Goal: Communication & Community: Answer question/provide support

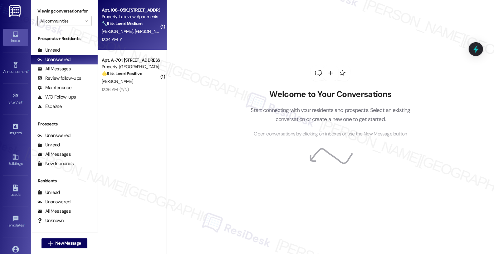
click at [147, 37] on div "12:34 AM: Y 12:34 AM: Y" at bounding box center [130, 40] width 59 height 8
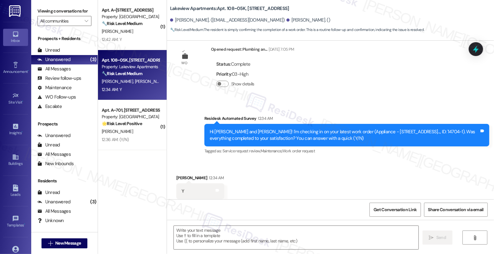
scroll to position [1082, 0]
click at [215, 236] on textarea at bounding box center [296, 236] width 245 height 23
click at [326, 182] on div "Received via SMS [PERSON_NAME] 12:34 AM Y Tags and notes Tagged as: Positive re…" at bounding box center [330, 186] width 327 height 53
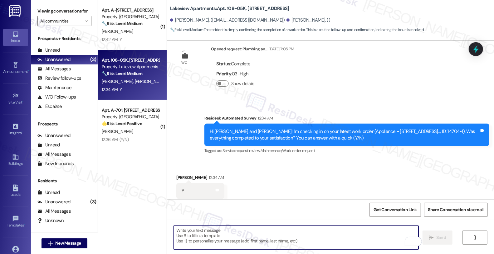
click at [201, 233] on textarea "To enrich screen reader interactions, please activate Accessibility in Grammarl…" at bounding box center [296, 236] width 245 height 23
paste textarea "Hi, it’s great to hear from you, and I’m glad your latest work order has been c…"
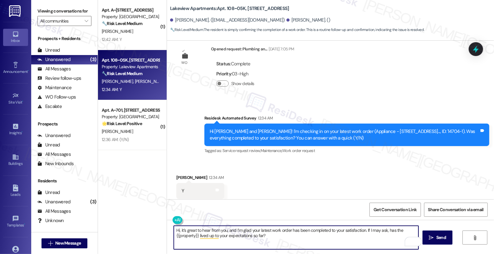
click at [183, 174] on div "[PERSON_NAME] 12:34 AM" at bounding box center [200, 178] width 48 height 9
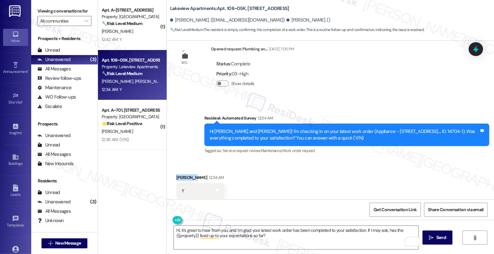
click at [183, 174] on div "[PERSON_NAME] 12:34 AM" at bounding box center [200, 178] width 48 height 9
copy div "[PERSON_NAME]"
click at [175, 228] on textarea "Hi, it’s great to hear from you, and I’m glad your latest work order has been c…" at bounding box center [296, 236] width 245 height 23
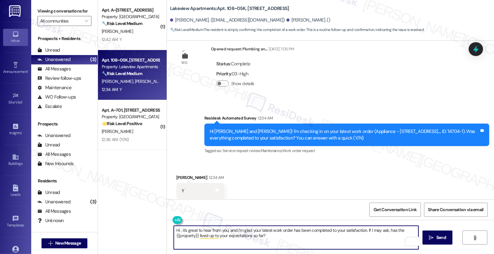
paste textarea "[PERSON_NAME]"
click at [231, 238] on textarea "Hi [PERSON_NAME], I’m glad your latest work order has been completed to your sa…" at bounding box center [296, 236] width 245 height 23
type textarea "Hi [PERSON_NAME], I’m glad your latest work order has been completed to your sa…"
click at [446, 238] on span "Send" at bounding box center [442, 237] width 10 height 7
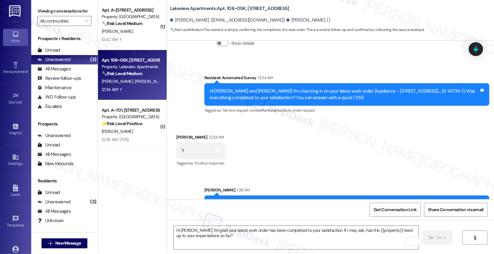
scroll to position [1132, 0]
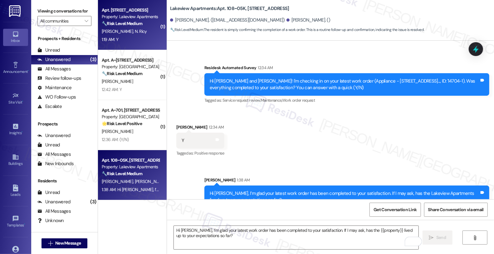
click at [137, 31] on div "[PERSON_NAME] N. Ricy" at bounding box center [130, 31] width 59 height 8
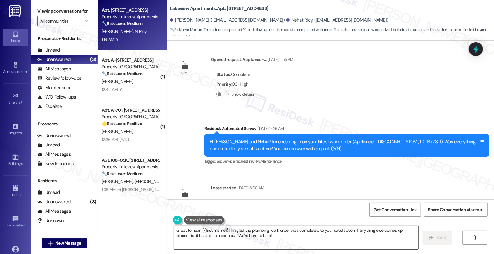
scroll to position [590, 0]
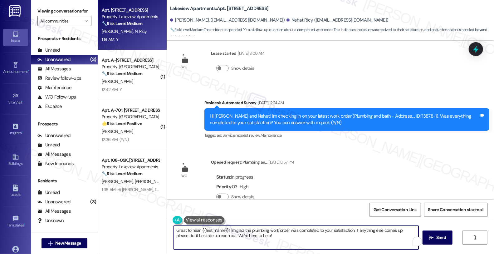
drag, startPoint x: 351, startPoint y: 230, endPoint x: 361, endPoint y: 234, distance: 10.7
click at [361, 234] on textarea "Great to hear, {{first_name}}! I'm glad the plumbing work order was completed t…" at bounding box center [296, 236] width 245 height 23
paste textarea "[PERSON_NAME]"
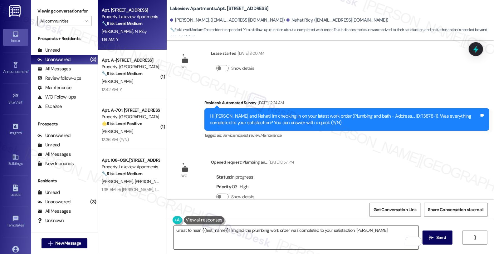
click at [359, 229] on textarea "Great to hear, {{first_name}}! I'm glad the plumbing work order was completed t…" at bounding box center [296, 236] width 245 height 23
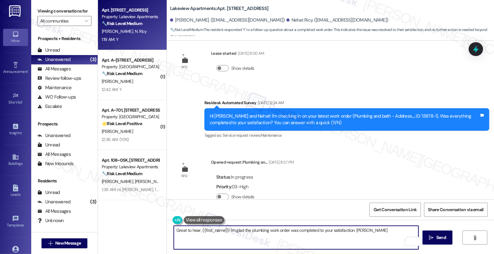
click at [359, 229] on textarea "Great to hear, {{first_name}}! I'm glad the plumbing work order was completed t…" at bounding box center [296, 236] width 245 height 23
paste textarea "If I may ask, has the {{property}} lived up to your expectations so far?"
click at [354, 229] on textarea "Great to hear, {{first_name}}! I'm glad the plumbing work order was completed t…" at bounding box center [296, 236] width 245 height 23
type textarea "Great to hear, {{first_name}}! I'm glad the plumbing work order was completed t…"
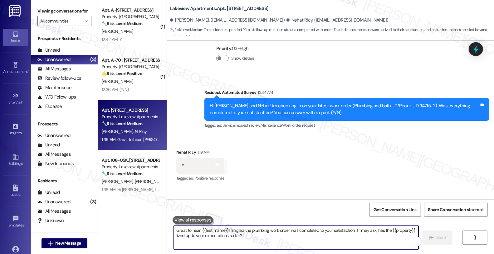
scroll to position [867, 0]
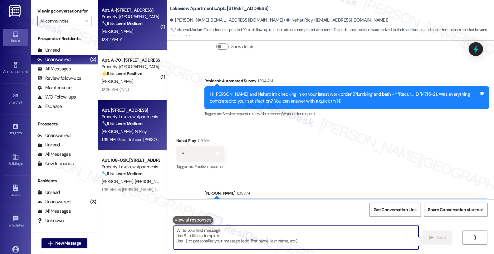
click at [105, 28] on div "[PERSON_NAME]" at bounding box center [130, 31] width 59 height 8
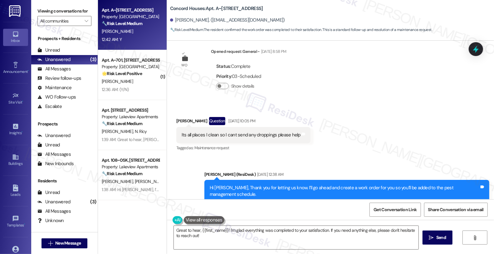
scroll to position [555, 0]
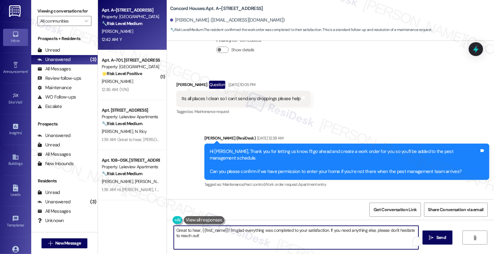
drag, startPoint x: 326, startPoint y: 230, endPoint x: 339, endPoint y: 242, distance: 17.7
click at [339, 242] on textarea "Great to hear, {{first_name}}! I'm glad everything was completed to your satisf…" at bounding box center [296, 236] width 245 height 23
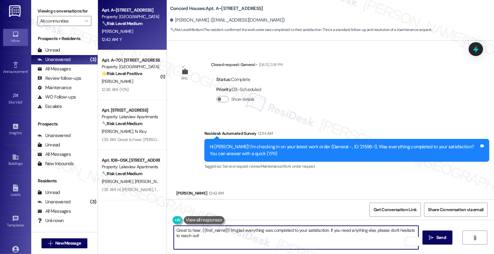
scroll to position [934, 0]
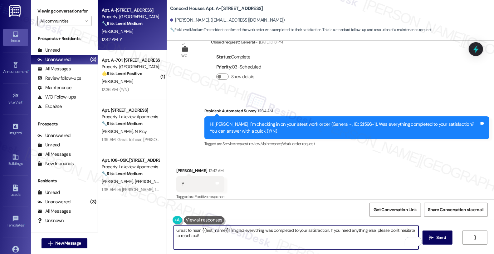
paste textarea "If I may ask, has the {{property}} lived up to your expectations so far?"
click at [346, 230] on textarea "Great to hear, {{first_name}}! I'm glad everything was completed to your satisf…" at bounding box center [296, 236] width 245 height 23
type textarea "Great to hear, {{first_name}}! I'm glad everything was completed to your satisf…"
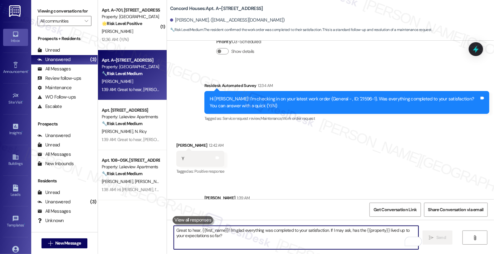
scroll to position [984, 0]
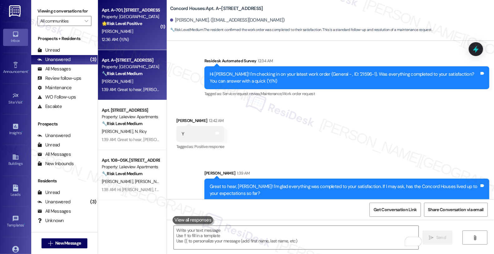
click at [132, 26] on strong "🌟 Risk Level: Positive" at bounding box center [122, 24] width 40 height 6
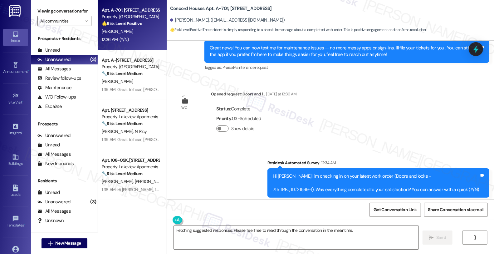
scroll to position [296, 0]
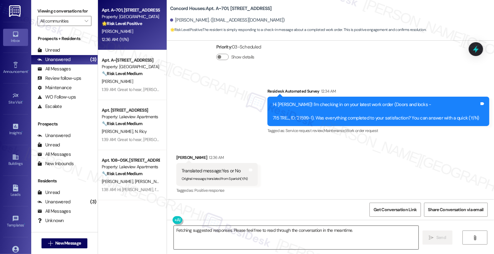
click at [174, 229] on textarea "Fetching suggested responses. Please feel free to read through the conversation…" at bounding box center [296, 236] width 245 height 23
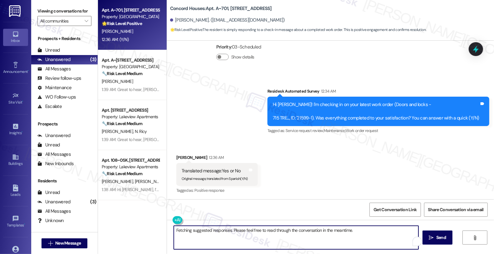
click at [176, 154] on div "[PERSON_NAME] 12:36 AM" at bounding box center [216, 158] width 81 height 9
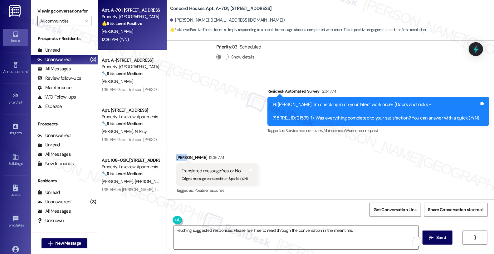
click at [176, 154] on div "[PERSON_NAME] 12:36 AM" at bounding box center [216, 158] width 81 height 9
copy div "Saba"
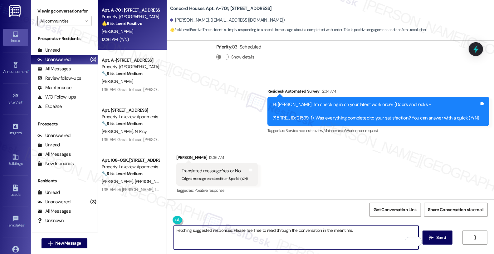
click at [174, 231] on textarea "Fetching suggested responses. Please feel free to read through the conversation…" at bounding box center [296, 236] width 245 height 23
paste textarea "Saba"
click at [176, 158] on div "[PERSON_NAME] 12:36 AM" at bounding box center [216, 158] width 81 height 9
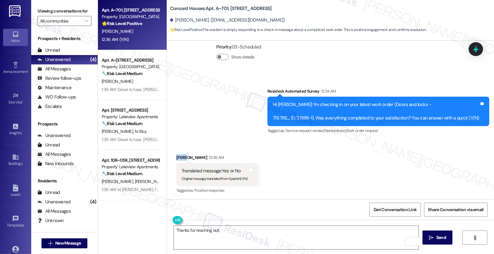
click at [176, 158] on div "[PERSON_NAME] 12:36 AM" at bounding box center [216, 158] width 81 height 9
copy div "Saba"
click at [231, 233] on textarea "Thanks for reaching out," at bounding box center [296, 236] width 245 height 23
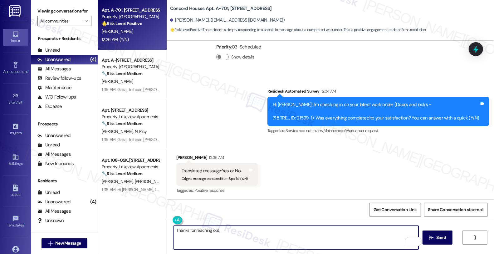
paste textarea "Saba"
type textarea "Thanks for reaching out, [PERSON_NAME]! Could you please let me know if"
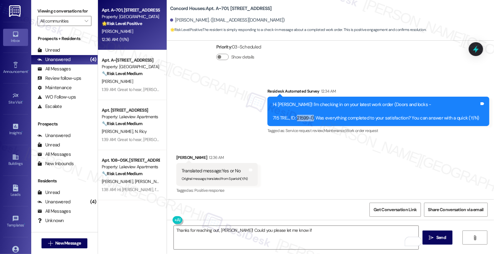
drag, startPoint x: 305, startPoint y: 118, endPoint x: 321, endPoint y: 117, distance: 15.6
click at [321, 117] on div "Hi [PERSON_NAME]! I'm checking in on your latest work order (Doors and locks - …" at bounding box center [376, 111] width 207 height 20
copy div "21599-1)"
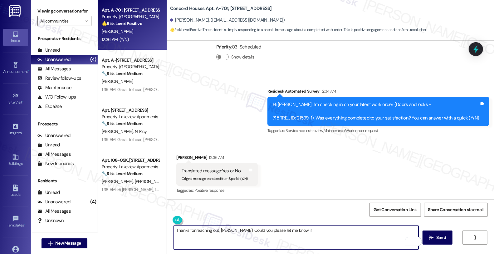
click at [295, 231] on textarea "Thanks for reaching out, [PERSON_NAME]! Could you please let me know if" at bounding box center [296, 236] width 245 height 23
click at [302, 232] on textarea "Thanks for reaching out, [PERSON_NAME]! Could you please let me know if the rec…" at bounding box center [296, 236] width 245 height 23
type textarea "Thanks for reaching out, [PERSON_NAME]! Could you please let me know if the rec…"
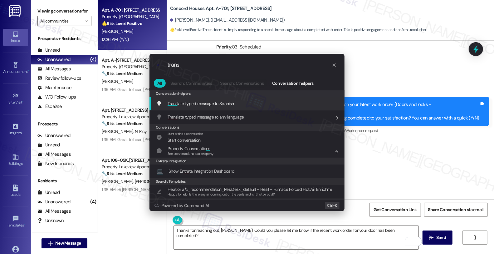
type input "trans"
click at [225, 106] on span "Trans late typed message to Spanish" at bounding box center [201, 104] width 66 height 6
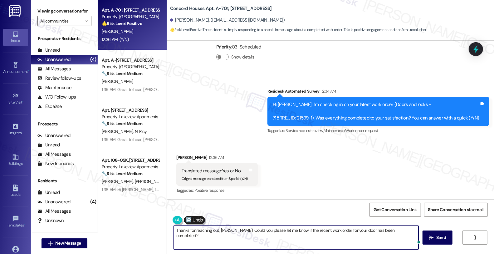
click at [279, 230] on textarea "Gracias por comunicarse, Saba. ¿Podría decirme si se ha completado el trabajo r…" at bounding box center [296, 236] width 245 height 23
type textarea "Gracias por comunicarse, Saba. ¿Podría decirme si se ha completado el trabajo r…"
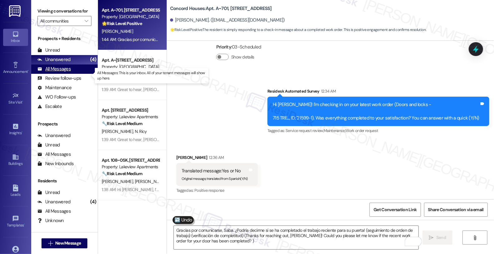
click at [68, 72] on div "All Messages" at bounding box center [53, 69] width 33 height 7
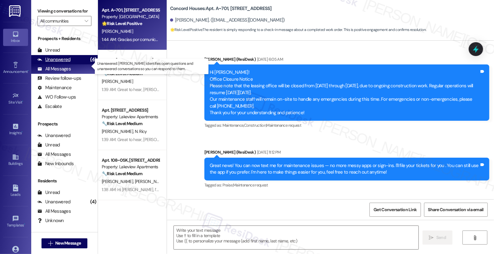
click at [66, 63] on div "Unanswered" at bounding box center [53, 59] width 33 height 7
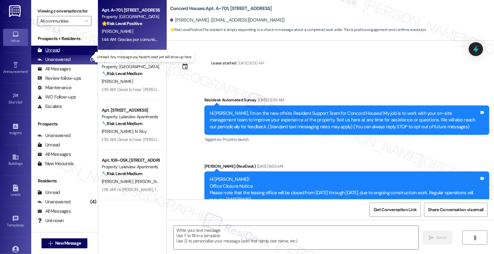
click at [63, 55] on div "Unread (0)" at bounding box center [64, 50] width 67 height 9
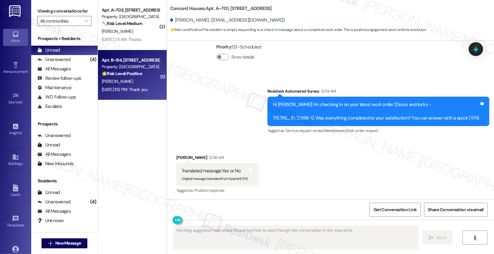
click at [131, 79] on div "[PERSON_NAME]" at bounding box center [130, 81] width 59 height 8
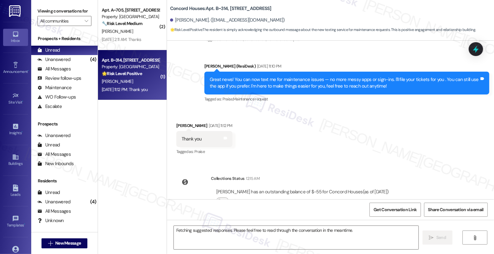
scroll to position [212, 0]
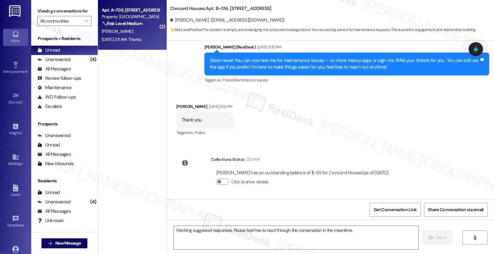
click at [137, 35] on div "[PERSON_NAME]" at bounding box center [130, 31] width 59 height 8
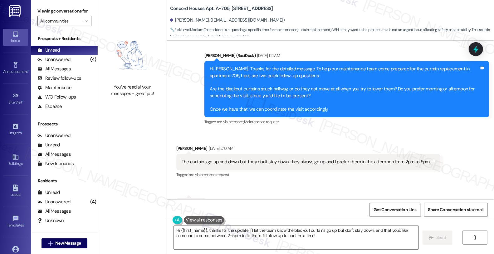
scroll to position [838, 0]
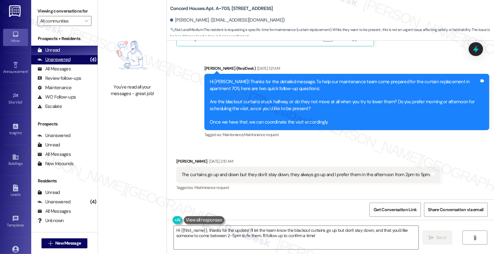
click at [55, 63] on div "Unanswered" at bounding box center [53, 59] width 33 height 7
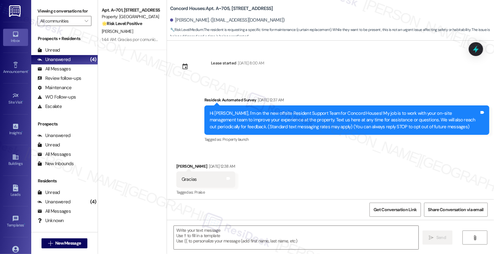
scroll to position [873, 0]
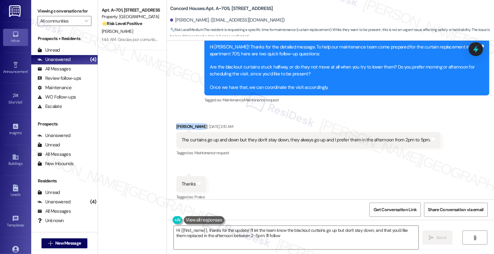
drag, startPoint x: 170, startPoint y: 121, endPoint x: 195, endPoint y: 121, distance: 24.4
click at [195, 121] on div "Received via SMS [PERSON_NAME] [DATE] 2:10 AM The curtains go up and down but t…" at bounding box center [309, 139] width 274 height 43
copy div "[PERSON_NAME]"
drag, startPoint x: 214, startPoint y: 8, endPoint x: 223, endPoint y: 9, distance: 9.4
click at [223, 9] on b "Concord Houses: Apt. A~705, [STREET_ADDRESS]" at bounding box center [221, 8] width 103 height 7
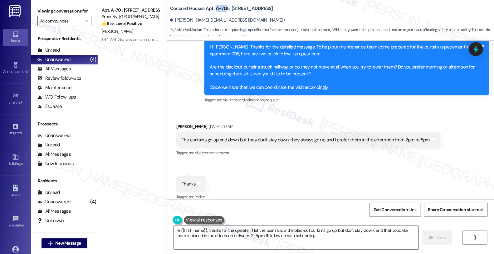
drag, startPoint x: 212, startPoint y: 8, endPoint x: 224, endPoint y: 8, distance: 11.2
click at [224, 8] on b "Concord Houses: Apt. A~705, [STREET_ADDRESS]" at bounding box center [221, 8] width 103 height 7
copy b "A~70"
click at [225, 7] on b "Concord Houses: Apt. A~705, [STREET_ADDRESS]" at bounding box center [221, 8] width 103 height 7
copy b "A~705"
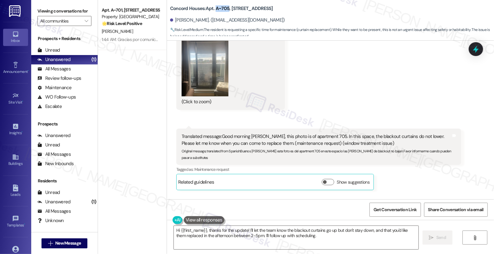
scroll to position [457, 0]
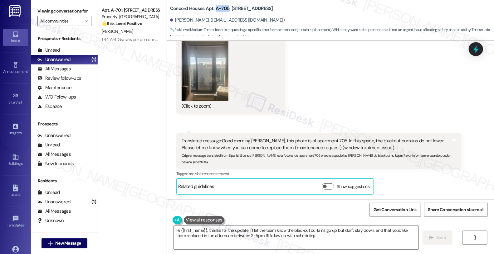
click at [197, 73] on button "Zoom image" at bounding box center [205, 69] width 47 height 62
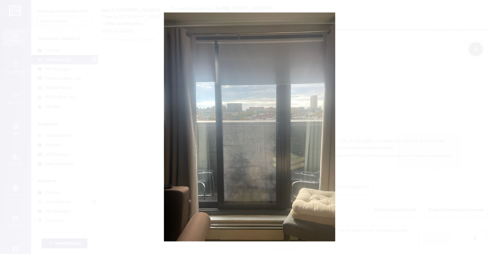
click at [389, 98] on button "Unzoom image" at bounding box center [247, 127] width 494 height 254
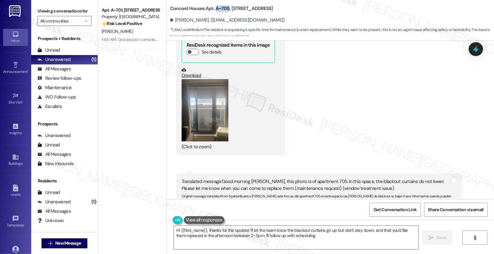
scroll to position [422, 0]
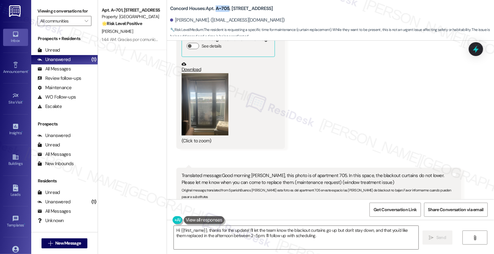
click at [208, 111] on button "Zoom image" at bounding box center [205, 104] width 47 height 62
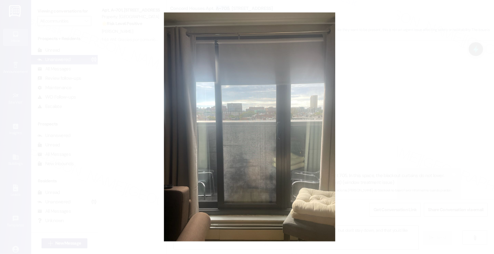
click at [401, 107] on button "Unzoom image" at bounding box center [247, 127] width 494 height 254
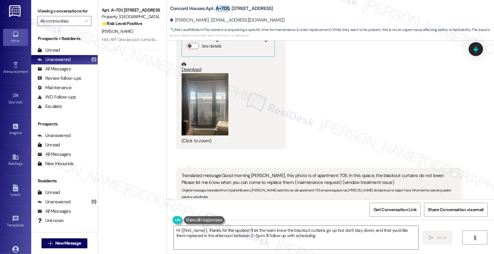
scroll to position [457, 0]
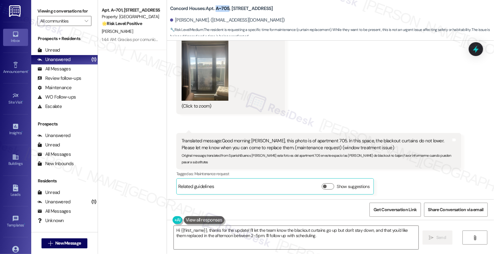
click at [207, 69] on button "Zoom image" at bounding box center [205, 69] width 47 height 62
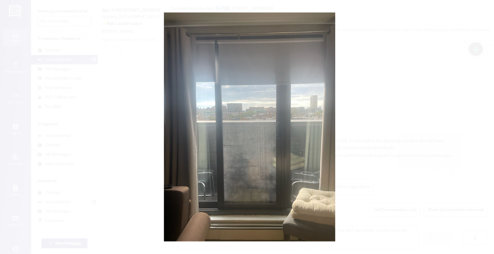
click at [412, 71] on button "Unzoom image" at bounding box center [247, 127] width 494 height 254
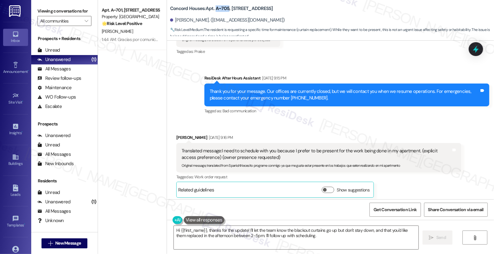
scroll to position [734, 0]
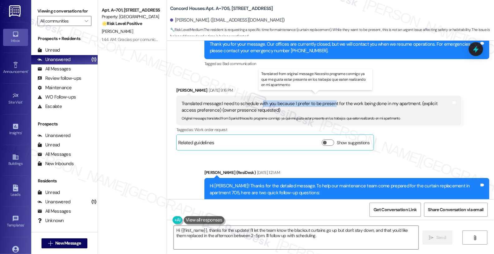
drag, startPoint x: 257, startPoint y: 96, endPoint x: 329, endPoint y: 98, distance: 72.8
click at [329, 100] on div "Translated message: I need to schedule with you because I prefer to be present …" at bounding box center [317, 106] width 270 height 13
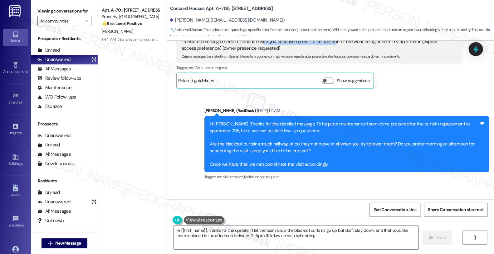
scroll to position [838, 0]
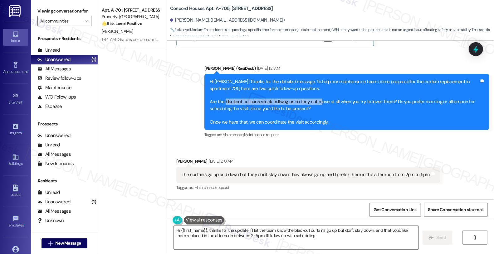
drag, startPoint x: 222, startPoint y: 97, endPoint x: 317, endPoint y: 97, distance: 95.2
click at [317, 97] on div "Hi [PERSON_NAME]! Thanks for the detailed message. To help our maintenance team…" at bounding box center [345, 101] width 270 height 47
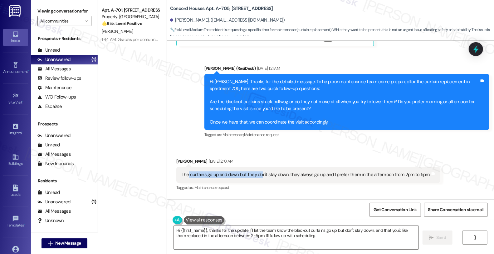
drag, startPoint x: 185, startPoint y: 166, endPoint x: 258, endPoint y: 168, distance: 73.4
click at [258, 171] on div "The curtains go up and down but they don't stay down, they always go up and I p…" at bounding box center [306, 174] width 249 height 7
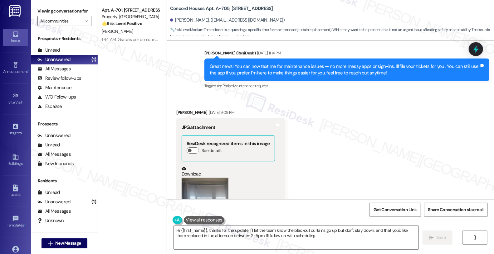
scroll to position [387, 0]
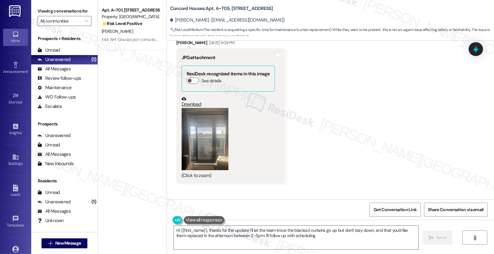
click at [202, 148] on button "Zoom image" at bounding box center [205, 139] width 47 height 62
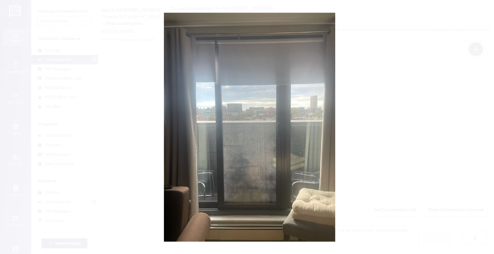
click at [386, 138] on button "Unzoom image" at bounding box center [247, 127] width 494 height 254
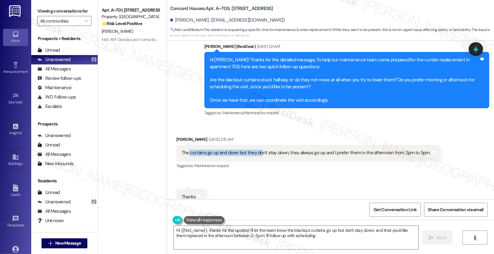
scroll to position [873, 0]
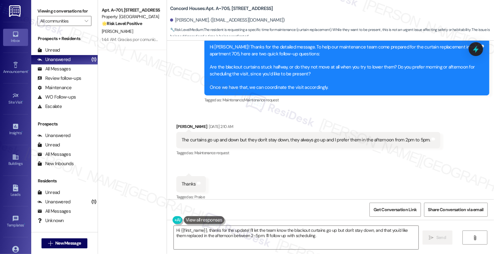
click at [182, 136] on div "The curtains go up and down but they don't stay down, they always go up and I p…" at bounding box center [306, 139] width 249 height 7
drag, startPoint x: 176, startPoint y: 135, endPoint x: 283, endPoint y: 137, distance: 106.8
click at [283, 137] on div "The curtains go up and down but they don't stay down, they always go up and I p…" at bounding box center [308, 140] width 264 height 16
copy div "The curtains go up and down but they don't stay down"
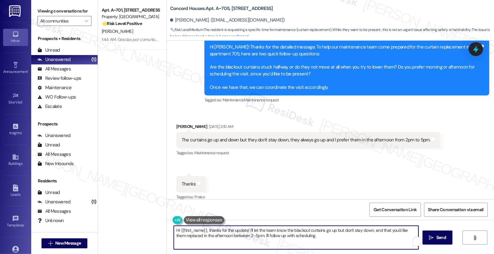
drag, startPoint x: 246, startPoint y: 229, endPoint x: 373, endPoint y: 252, distance: 129.2
click at [373, 253] on div "Hi {{first_name}}, thanks for the update! I'll let the team know the blackout c…" at bounding box center [330, 243] width 327 height 47
paste textarea "When you pull the curtains down, do they roll back up immediately or after some…"
type textarea "Hi {{first_name}}, thanks for the update! When you pull the curtains down, do t…"
click at [247, 229] on textarea "Hi {{first_name}}, thanks for the update! When you pull the curtains down, do t…" at bounding box center [296, 236] width 245 height 23
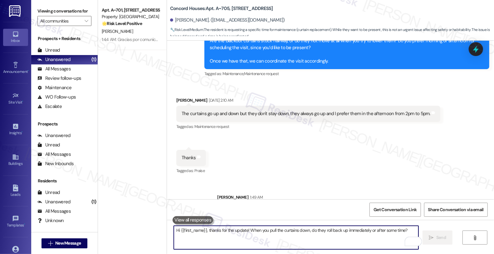
scroll to position [917, 0]
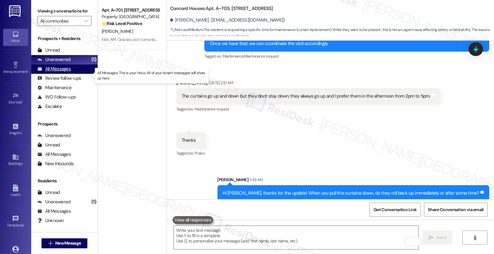
click at [65, 72] on div "All Messages" at bounding box center [53, 69] width 33 height 7
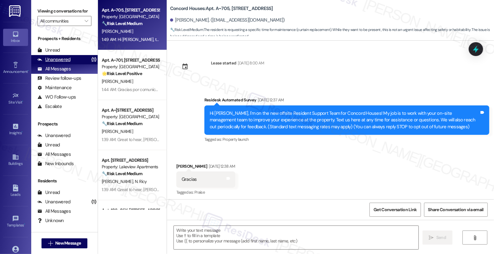
scroll to position [873, 0]
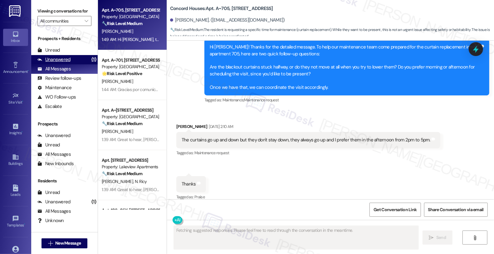
click at [68, 63] on div "Unanswered" at bounding box center [53, 59] width 33 height 7
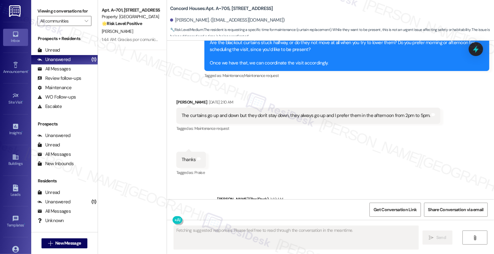
scroll to position [926, 0]
